Goal: Check status: Check status

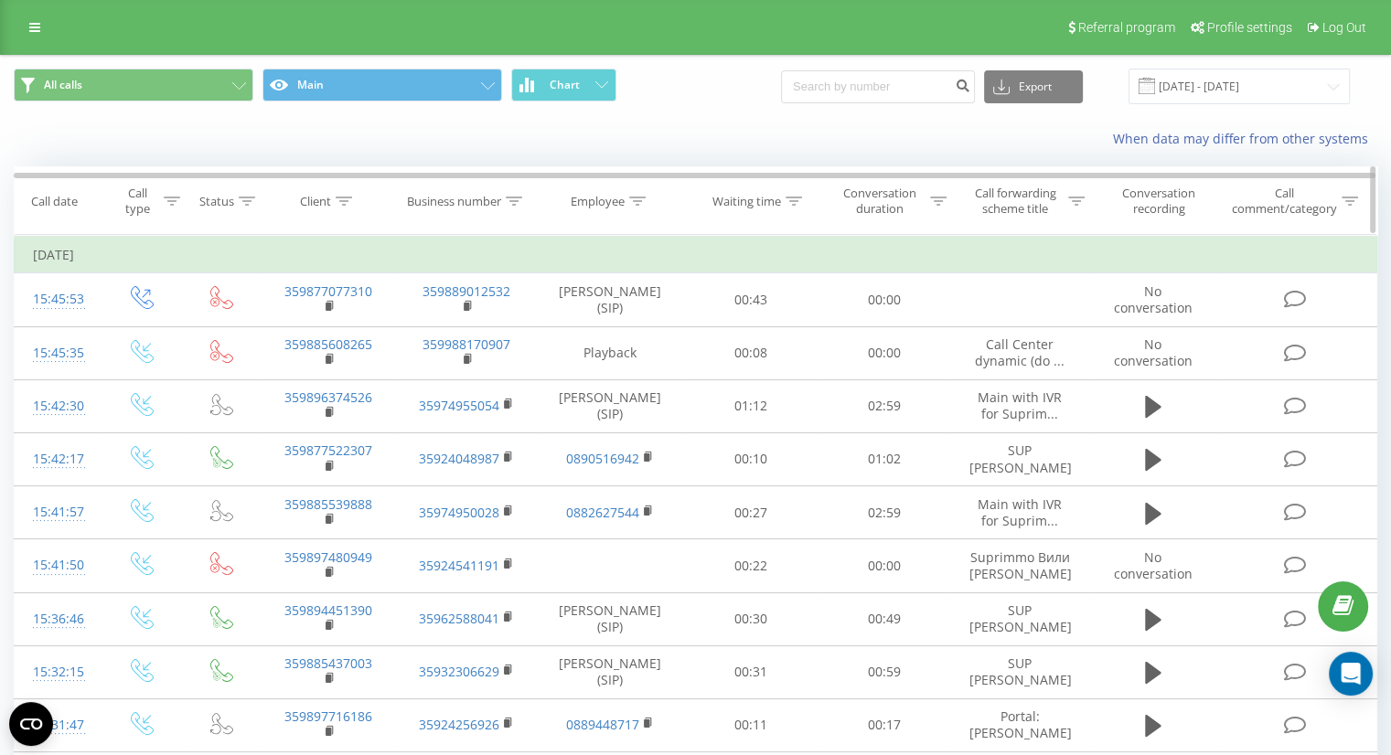
click at [347, 199] on icon at bounding box center [344, 201] width 16 height 9
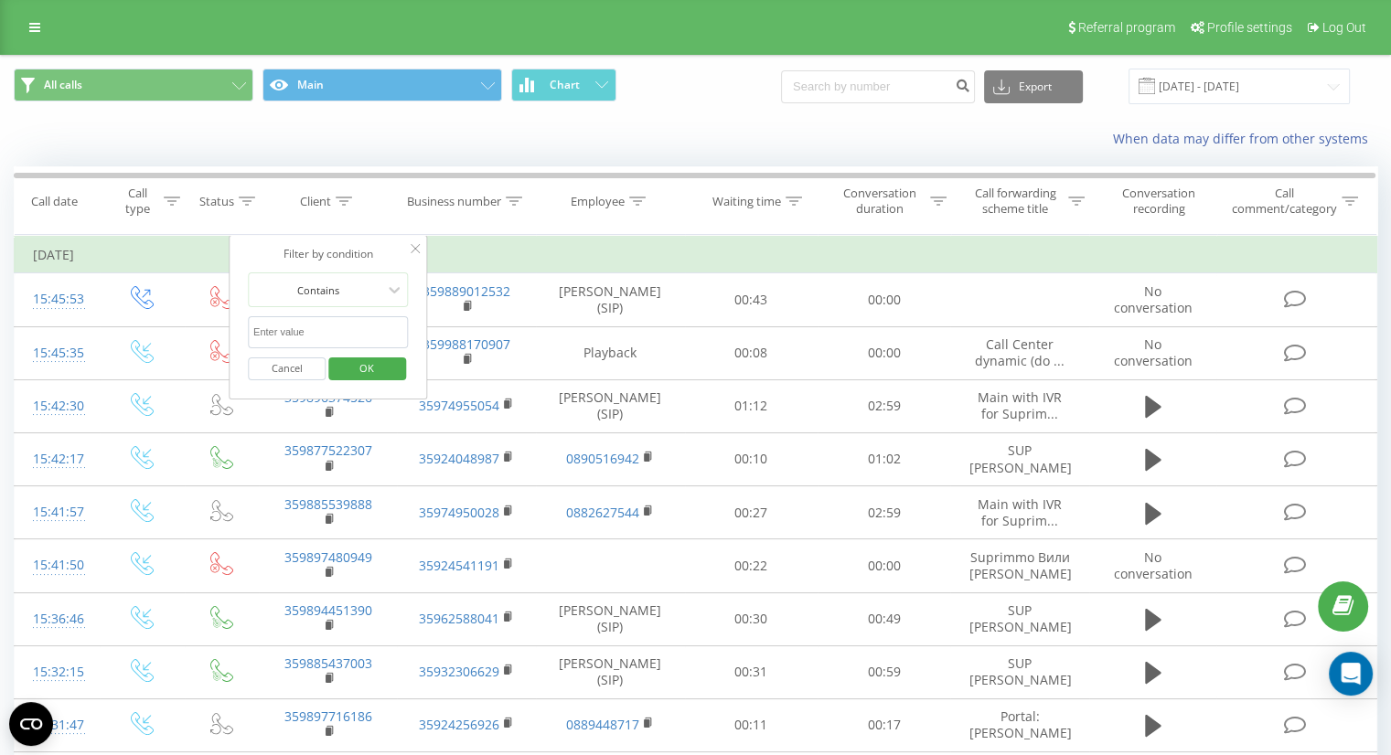
paste input "905055809626"
click at [345, 360] on span "OK" at bounding box center [366, 368] width 51 height 28
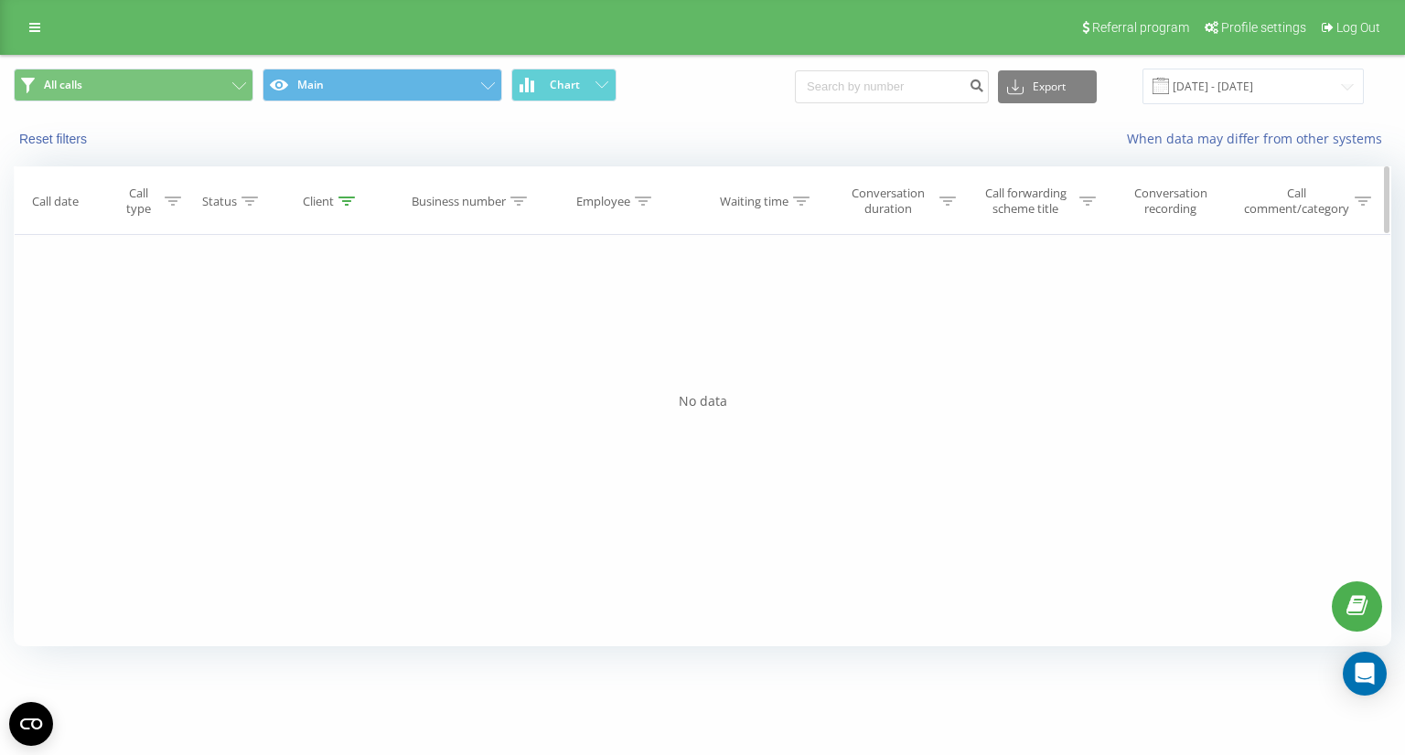
click at [348, 204] on icon at bounding box center [346, 201] width 16 height 9
click at [351, 334] on input "905055809626" at bounding box center [332, 332] width 161 height 32
type input "9"
click at [372, 372] on span "OK" at bounding box center [370, 368] width 51 height 28
